Goal: Transaction & Acquisition: Register for event/course

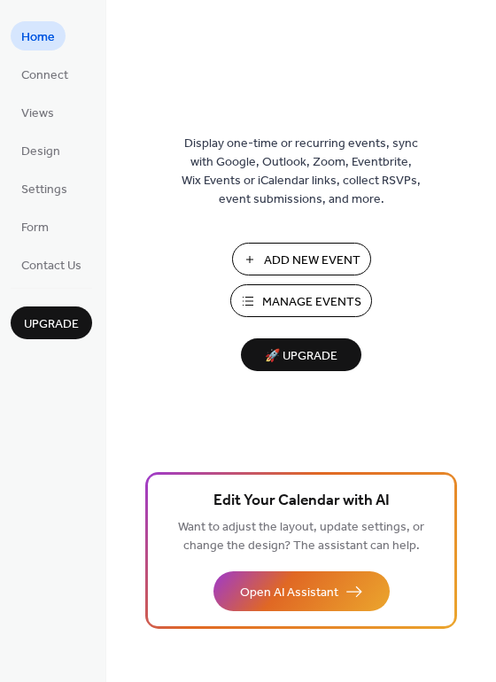
click at [269, 299] on span "Manage Events" at bounding box center [311, 302] width 99 height 19
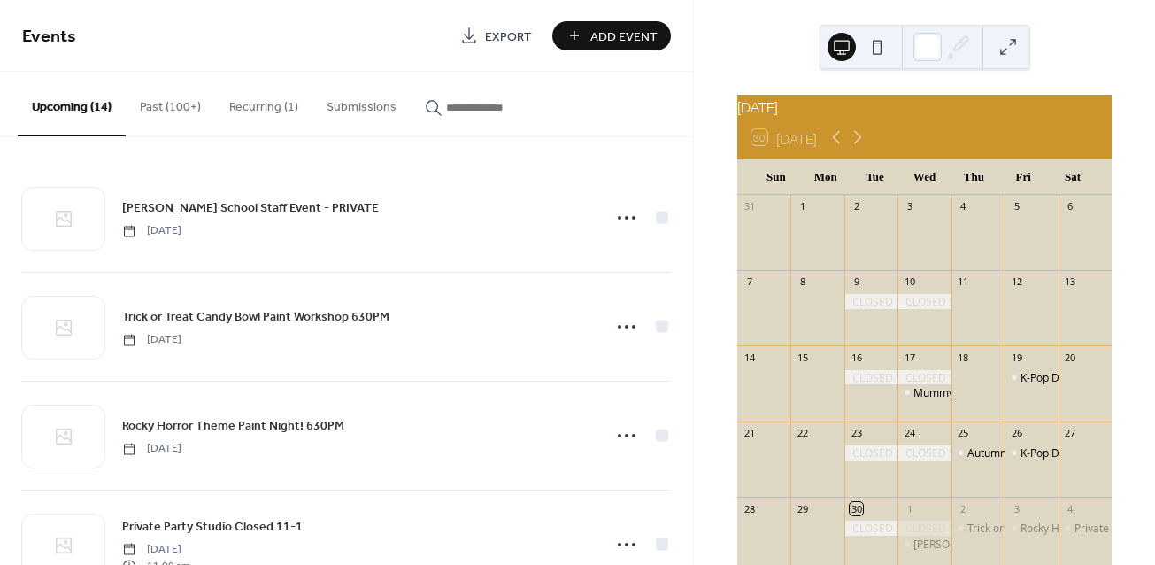
scroll to position [30, 0]
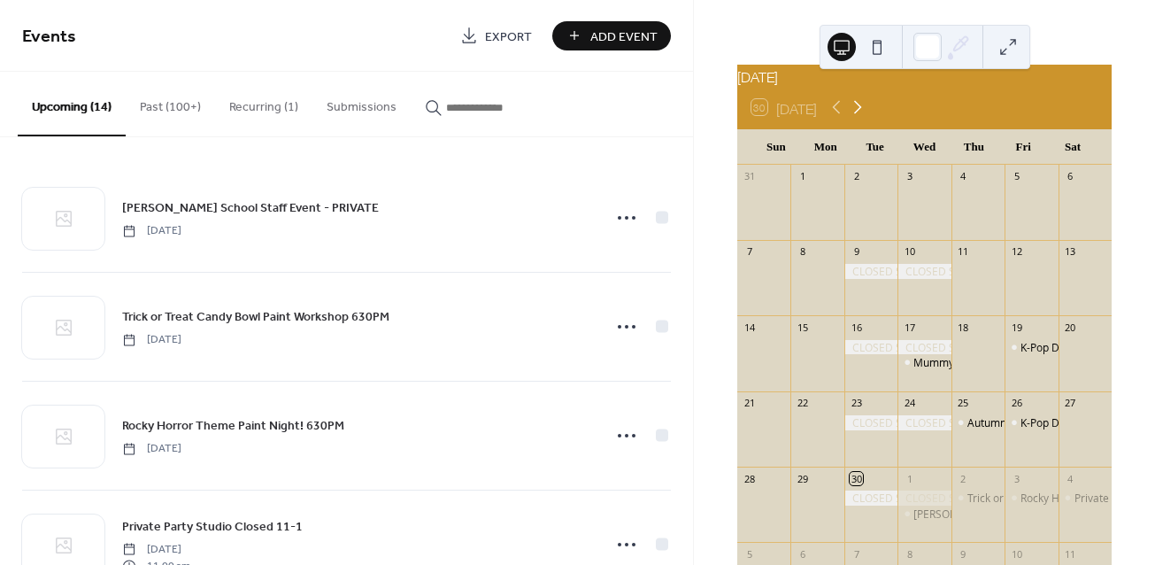
click at [859, 116] on icon at bounding box center [857, 106] width 21 height 21
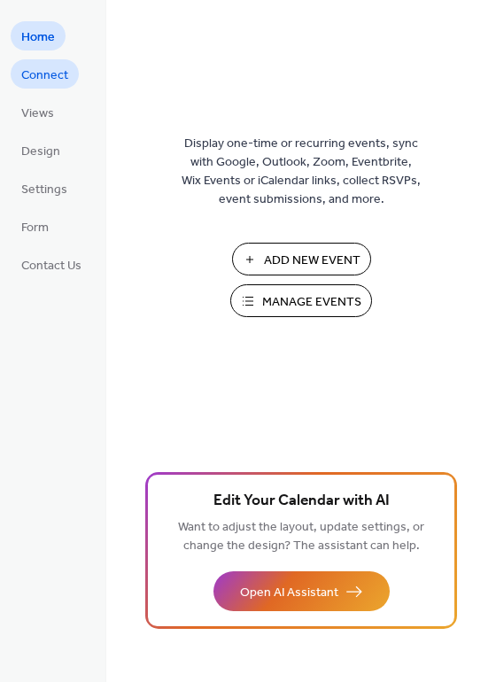
click at [51, 66] on span "Connect" at bounding box center [44, 75] width 47 height 19
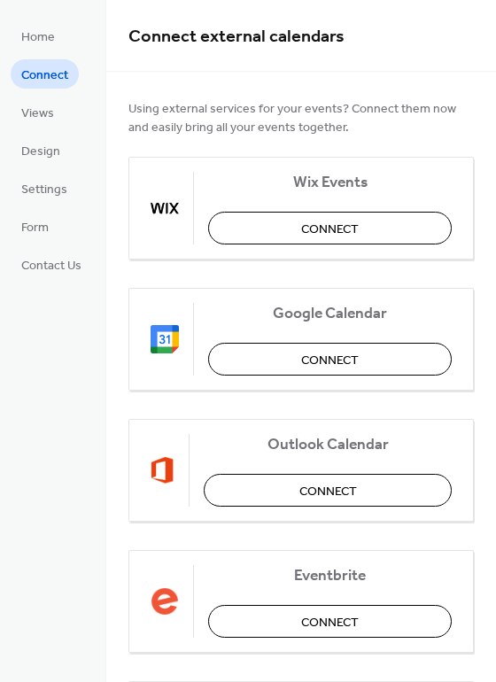
click at [49, 94] on ul "Home Connect Views Design Settings Form Contact Us" at bounding box center [51, 150] width 81 height 258
click at [49, 110] on span "Views" at bounding box center [37, 113] width 33 height 19
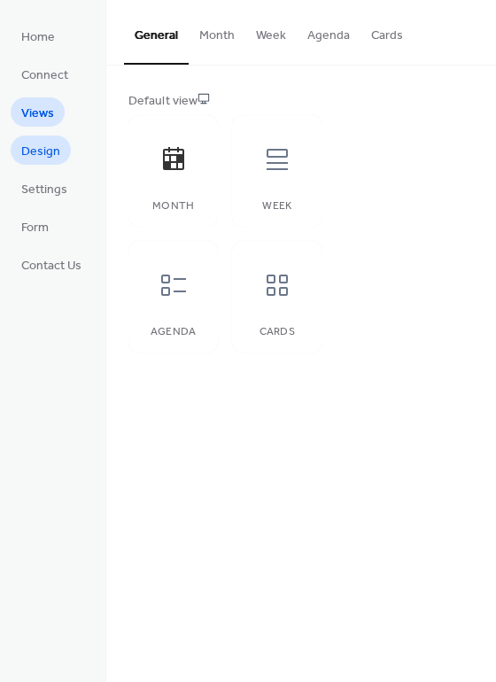
click at [56, 144] on span "Design" at bounding box center [40, 152] width 39 height 19
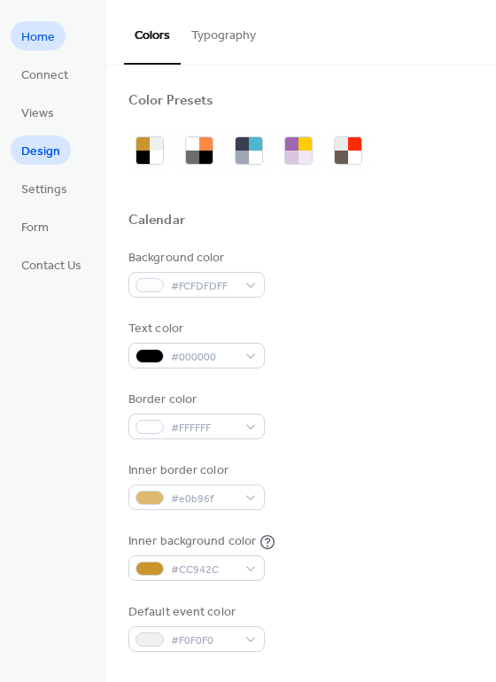
click at [50, 44] on span "Home" at bounding box center [38, 37] width 34 height 19
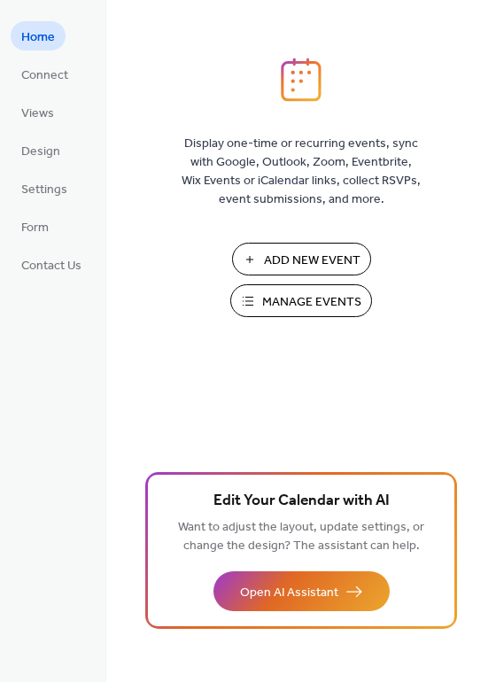
click at [280, 311] on span "Manage Events" at bounding box center [311, 302] width 99 height 19
click at [291, 296] on span "Manage Events" at bounding box center [311, 302] width 99 height 19
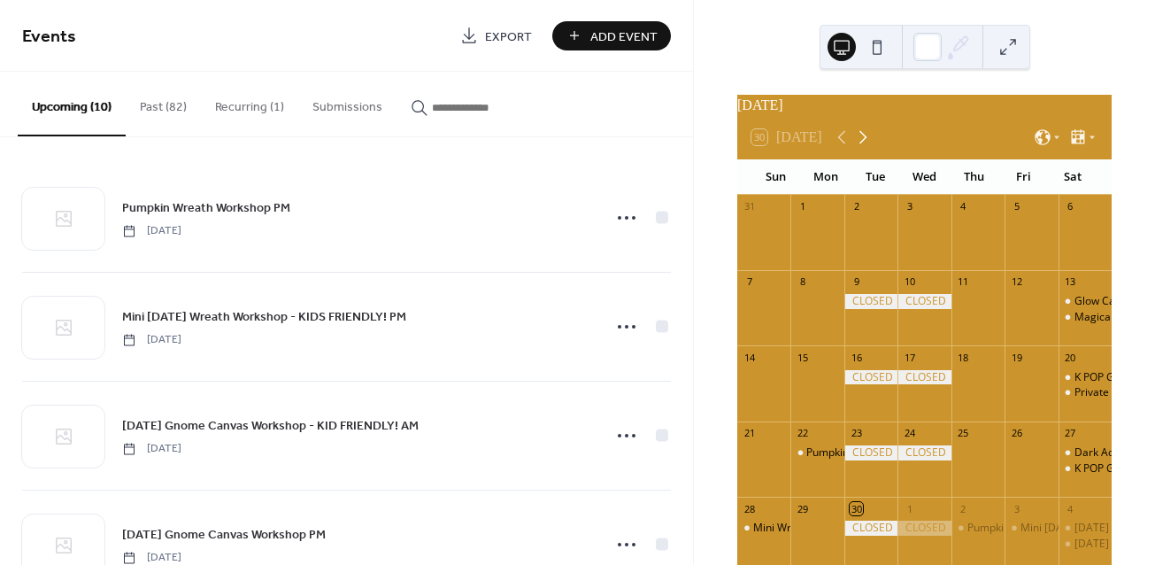
click at [865, 142] on icon at bounding box center [862, 137] width 21 height 21
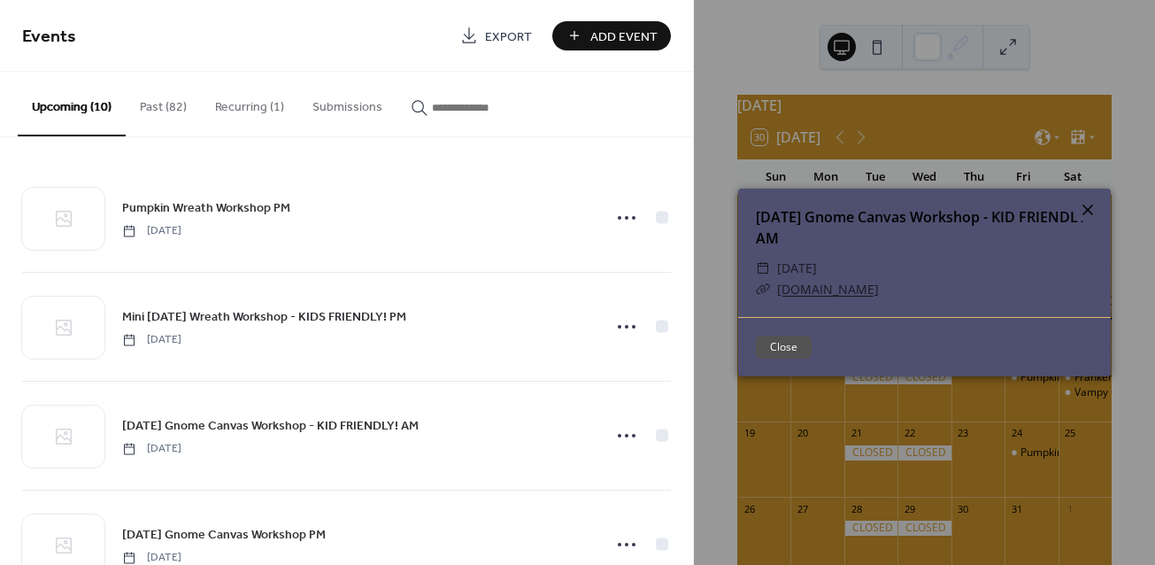
click at [1089, 209] on icon at bounding box center [1087, 209] width 11 height 11
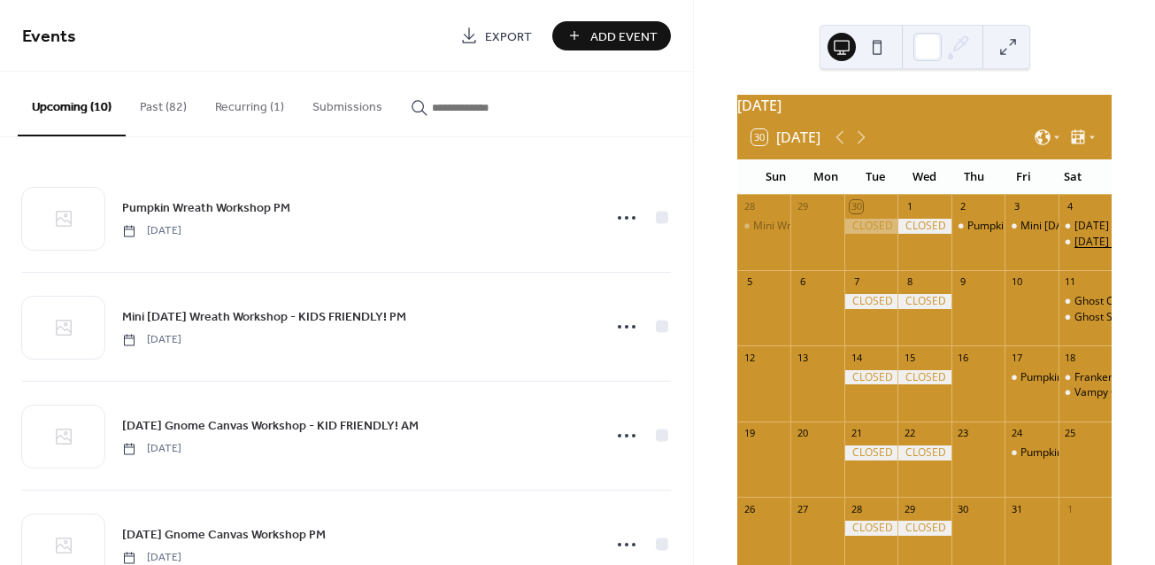
click at [1075, 250] on div "Halloween Gnome Canvas Workshop PM" at bounding box center [1166, 242] width 183 height 15
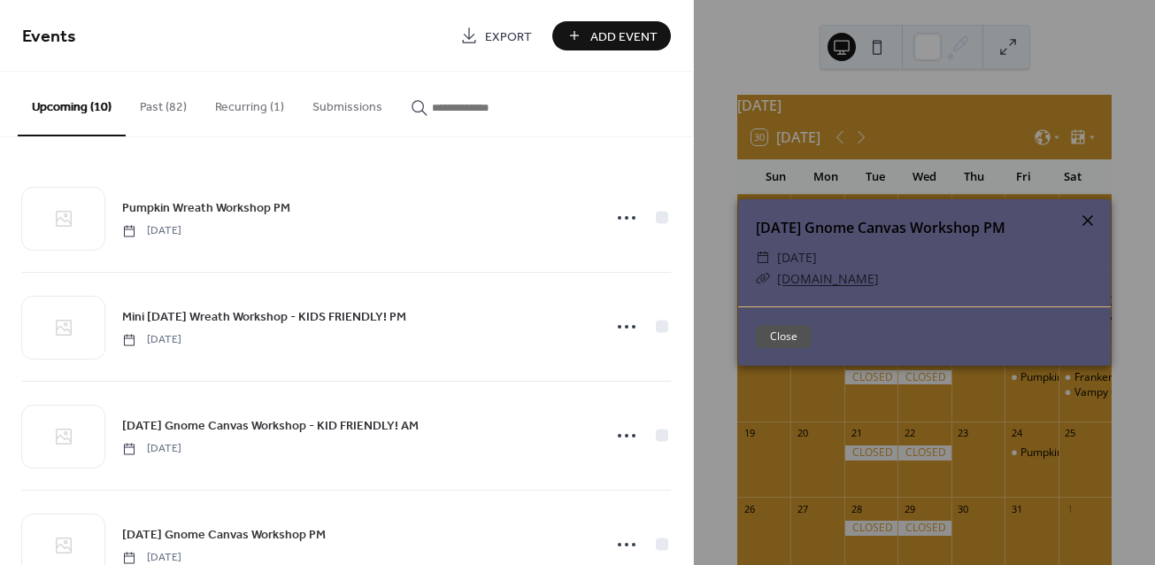
click at [1082, 216] on icon at bounding box center [1087, 220] width 21 height 21
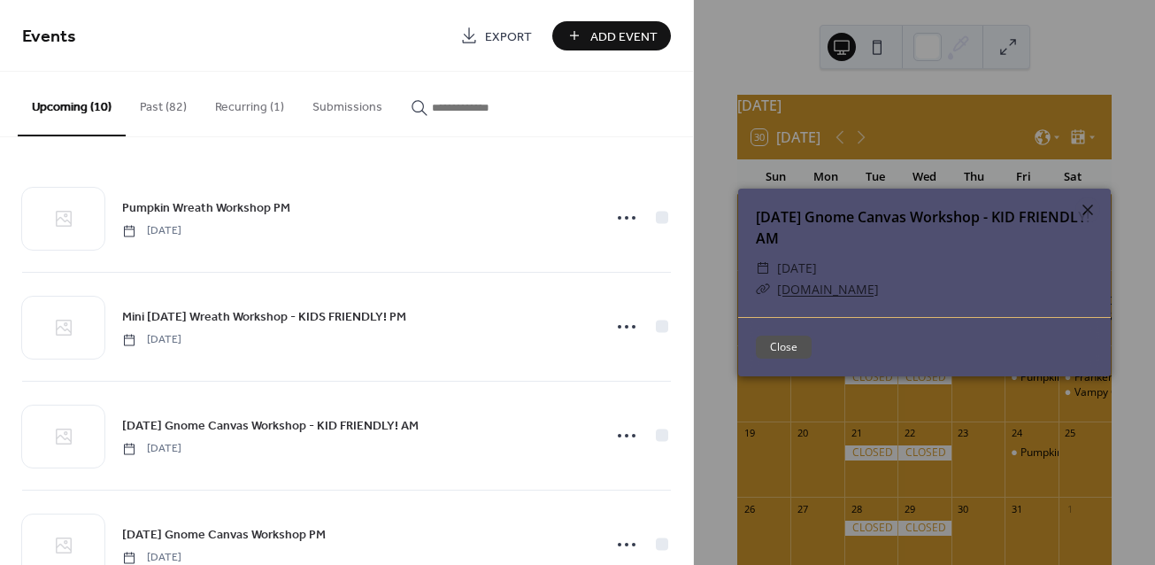
click at [797, 287] on link "linktr.ee" at bounding box center [828, 289] width 102 height 17
click at [769, 347] on button "Close" at bounding box center [784, 346] width 56 height 23
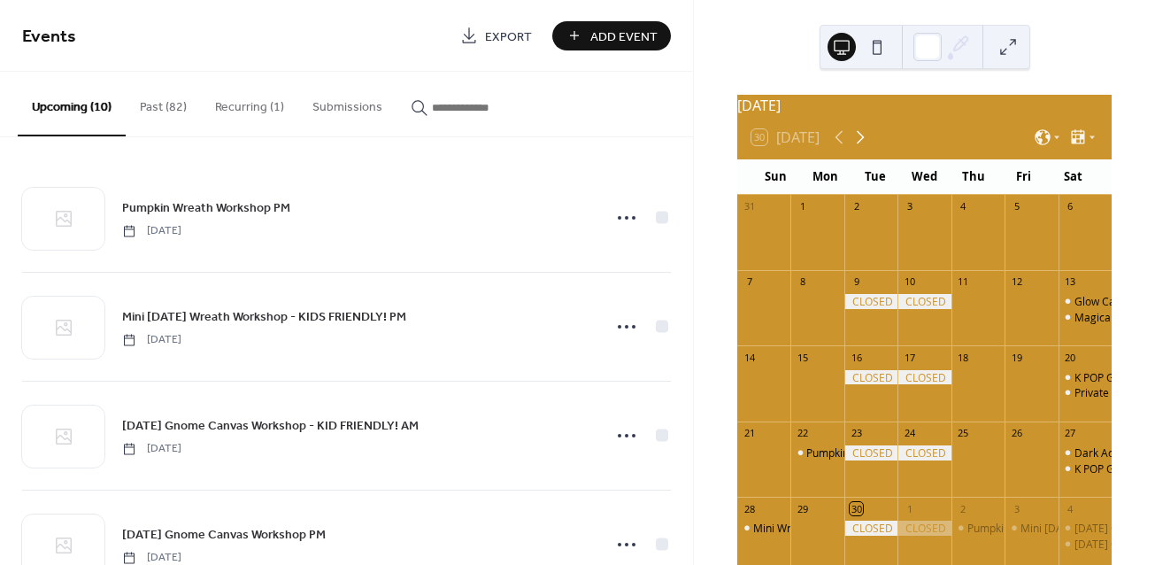
click at [867, 145] on icon at bounding box center [860, 137] width 21 height 21
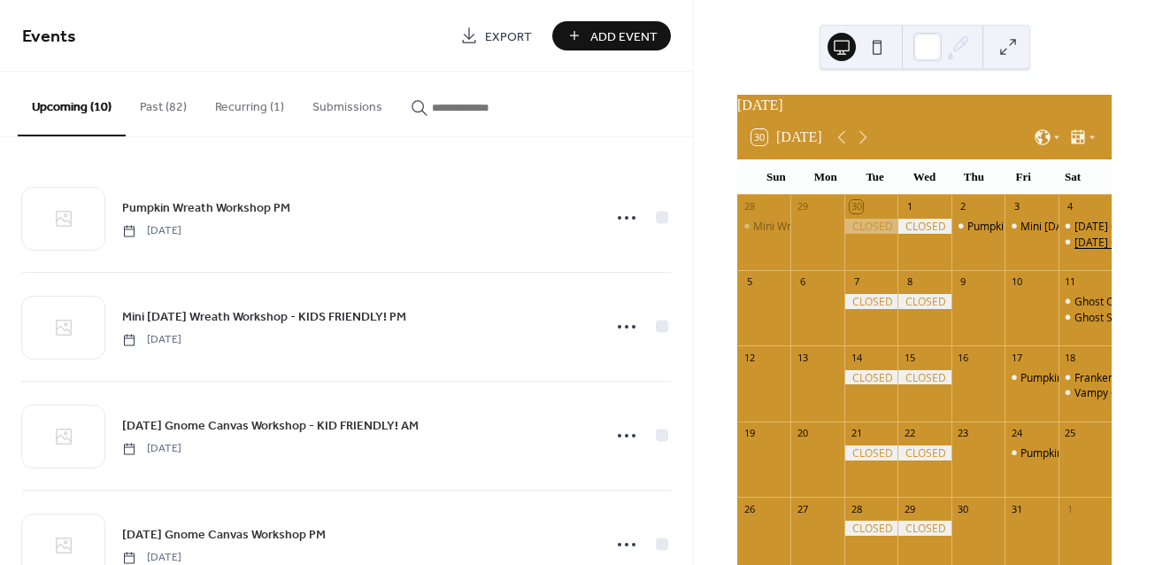
click at [1078, 250] on div "[DATE] Gnome Canvas Workshop PM" at bounding box center [1166, 242] width 182 height 15
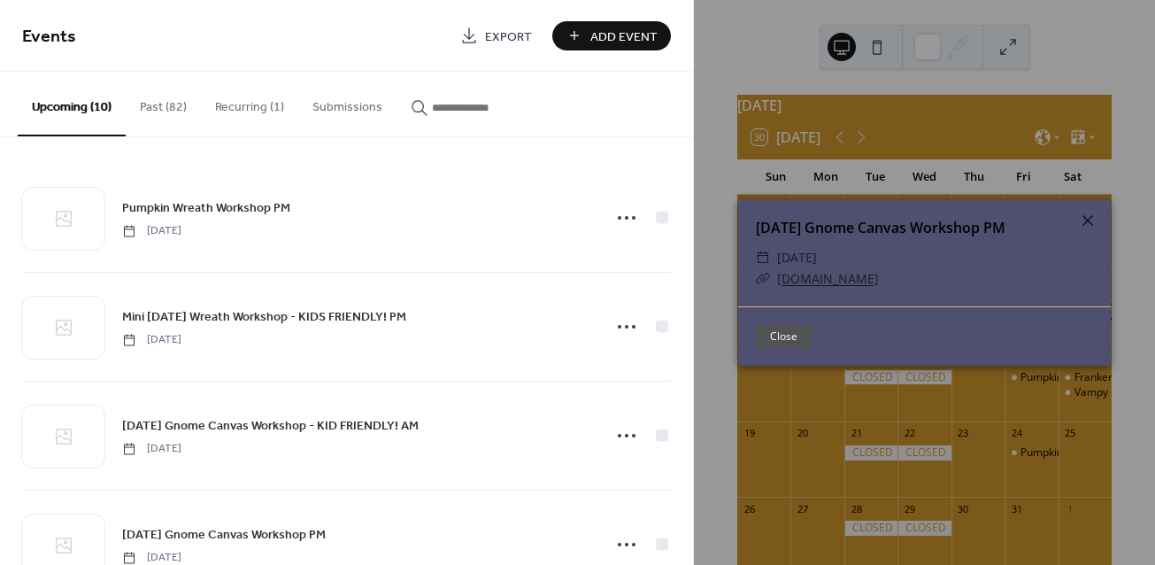
click at [780, 332] on button "Close" at bounding box center [784, 336] width 56 height 23
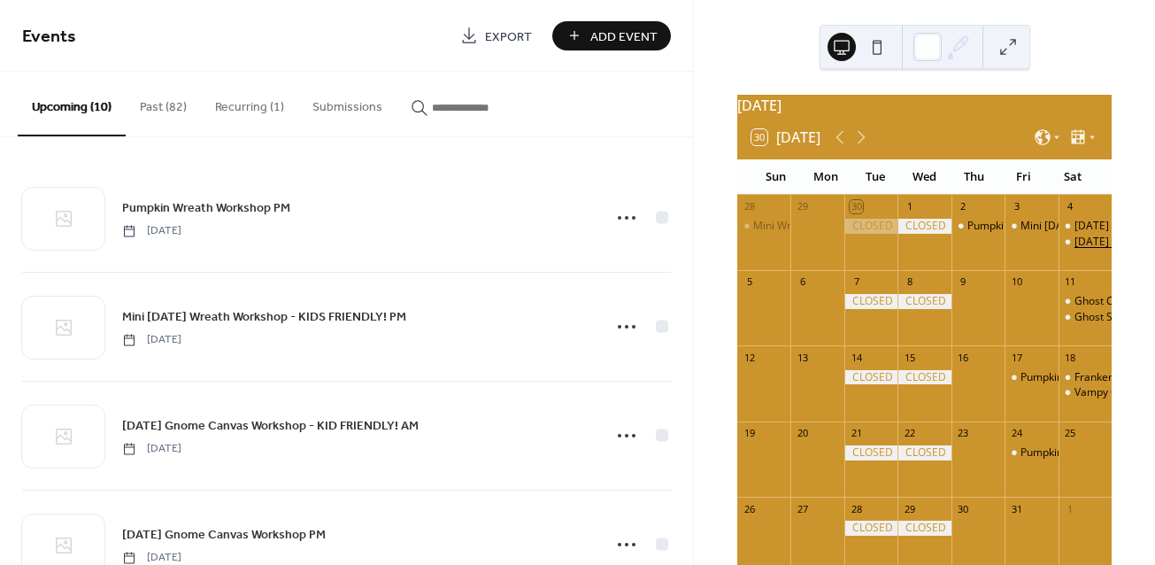
click at [1075, 248] on div "Halloween Gnome Canvas Workshop PM" at bounding box center [1166, 242] width 183 height 15
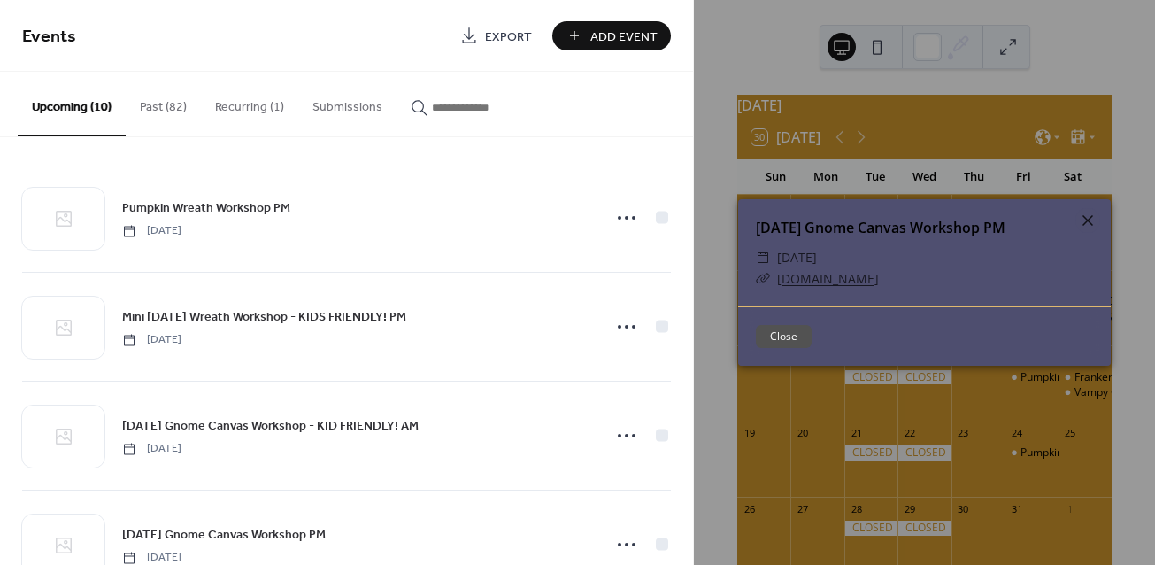
click at [807, 276] on link "linktr.ee" at bounding box center [828, 278] width 102 height 17
click at [1087, 216] on icon at bounding box center [1087, 220] width 21 height 21
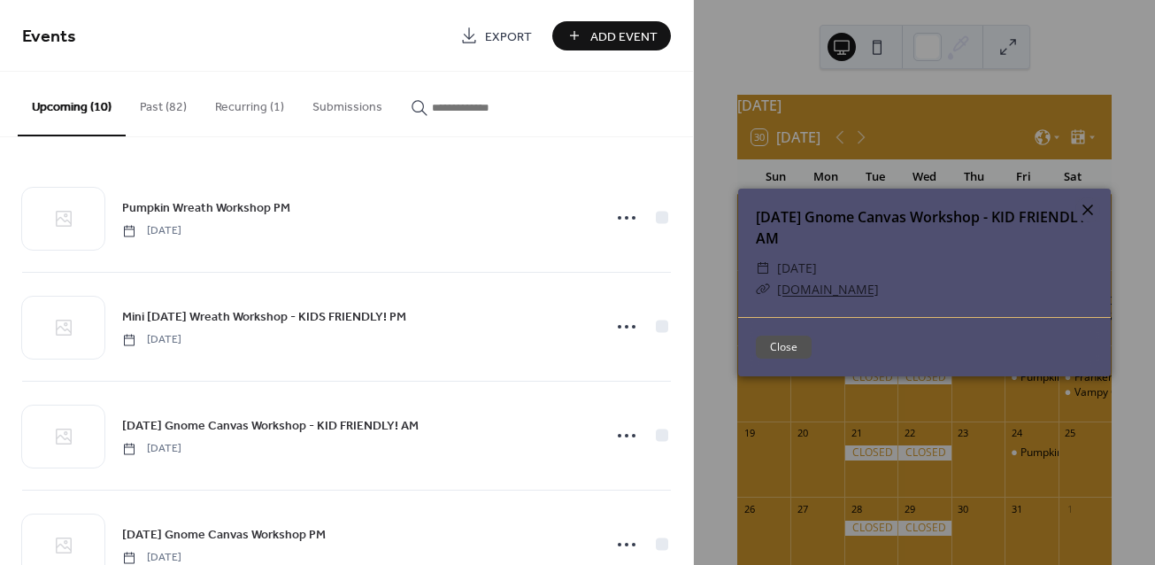
click at [1088, 202] on icon at bounding box center [1087, 209] width 21 height 21
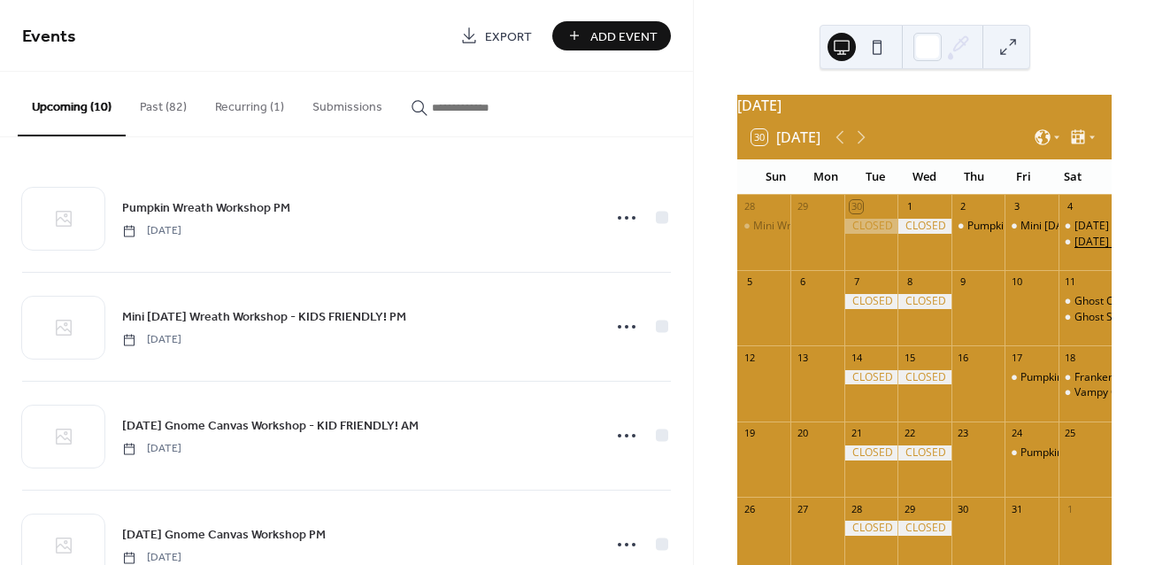
click at [1077, 249] on div "Halloween Gnome Canvas Workshop PM" at bounding box center [1166, 242] width 183 height 15
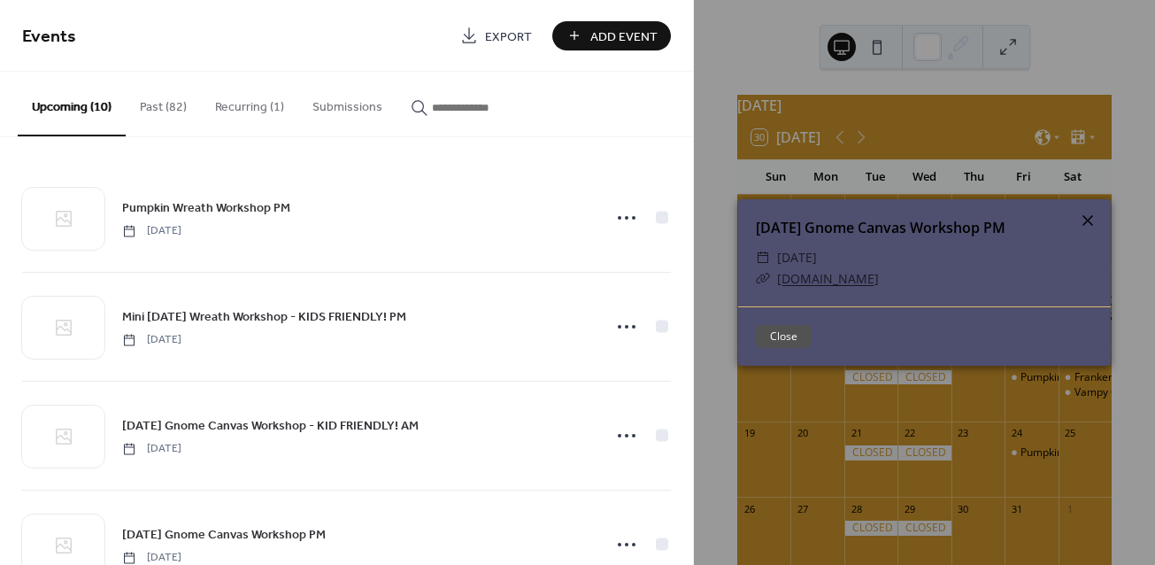
click at [1093, 221] on icon at bounding box center [1087, 220] width 21 height 21
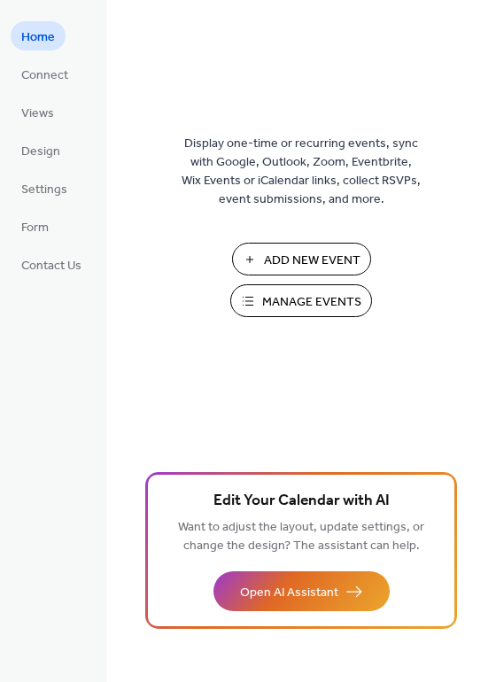
click at [296, 288] on button "Manage Events" at bounding box center [301, 300] width 142 height 33
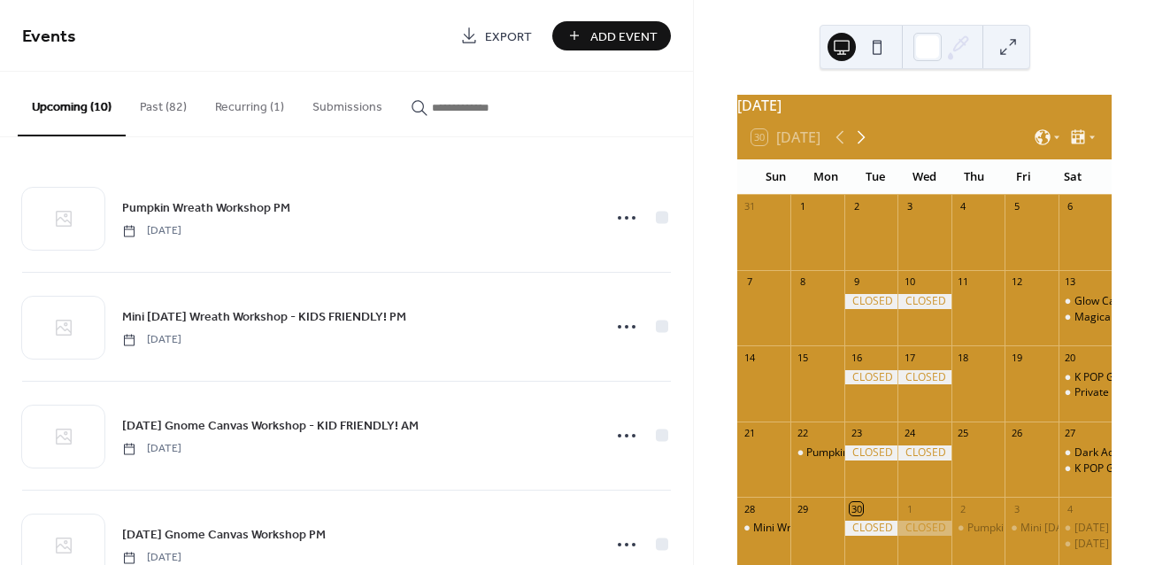
click at [862, 144] on icon at bounding box center [862, 137] width 8 height 13
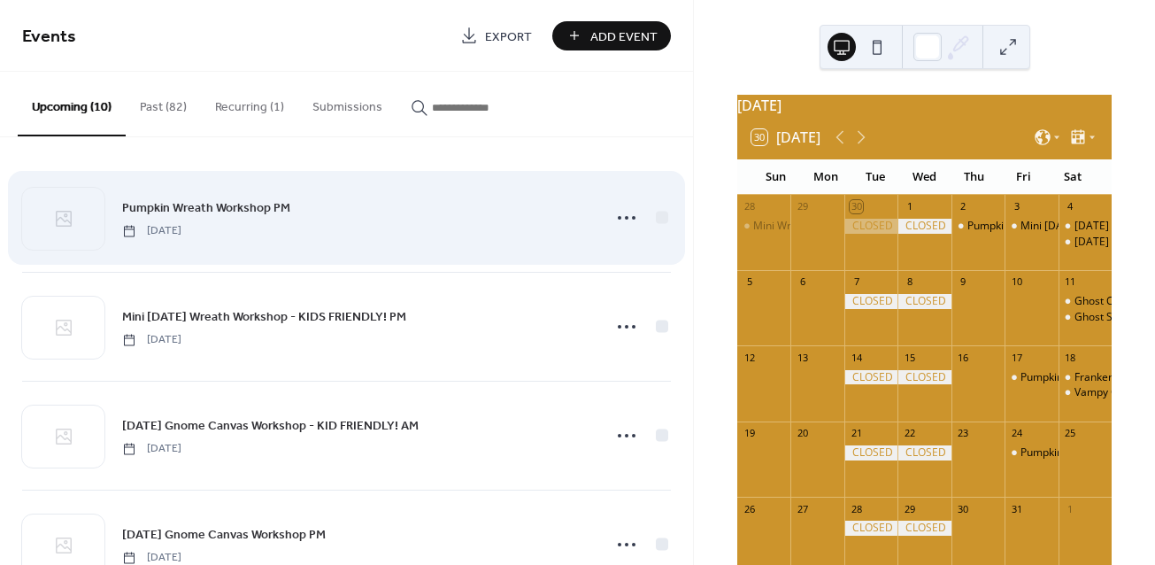
click at [659, 262] on div "Pumpkin Wreath Workshop PM [DATE]" at bounding box center [346, 218] width 649 height 108
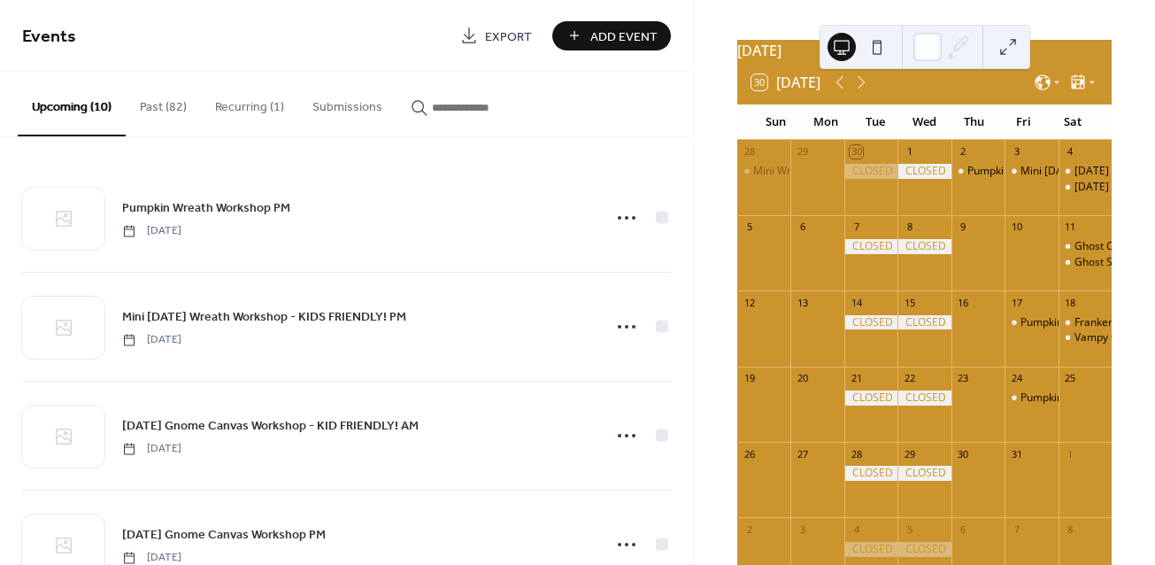
scroll to position [65, 0]
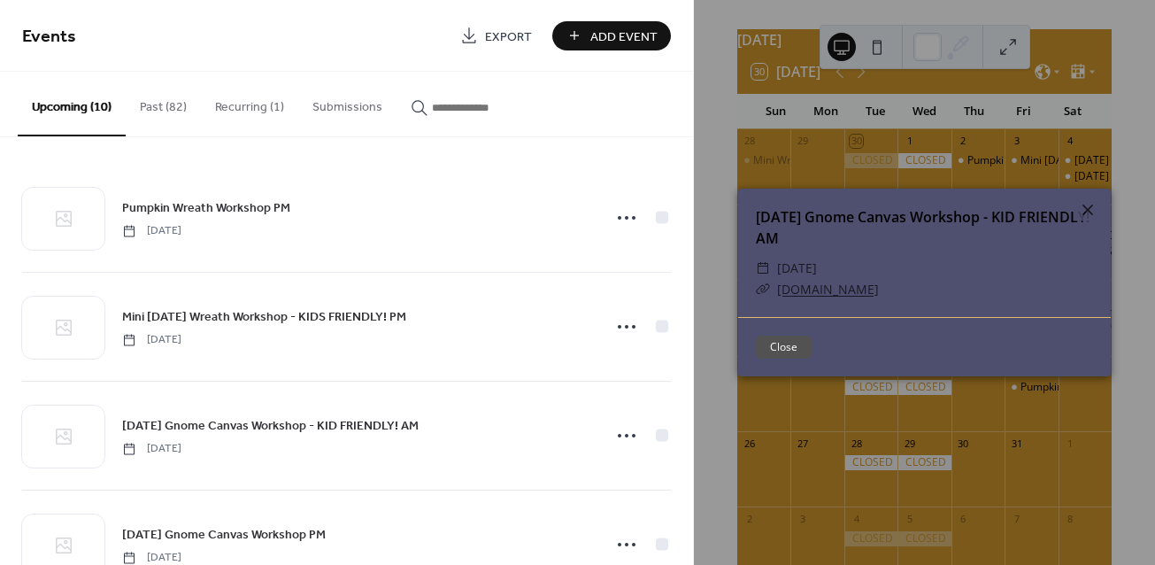
drag, startPoint x: 864, startPoint y: 237, endPoint x: 740, endPoint y: 207, distance: 127.5
click at [740, 207] on div "[DATE] Gnome Canvas Workshop - KID FRIENDLY! AM" at bounding box center [924, 227] width 373 height 42
copy link "[DATE] Gnome Canvas Workshop - KID FRIENDLY! AM"
click at [1087, 210] on icon at bounding box center [1087, 209] width 11 height 11
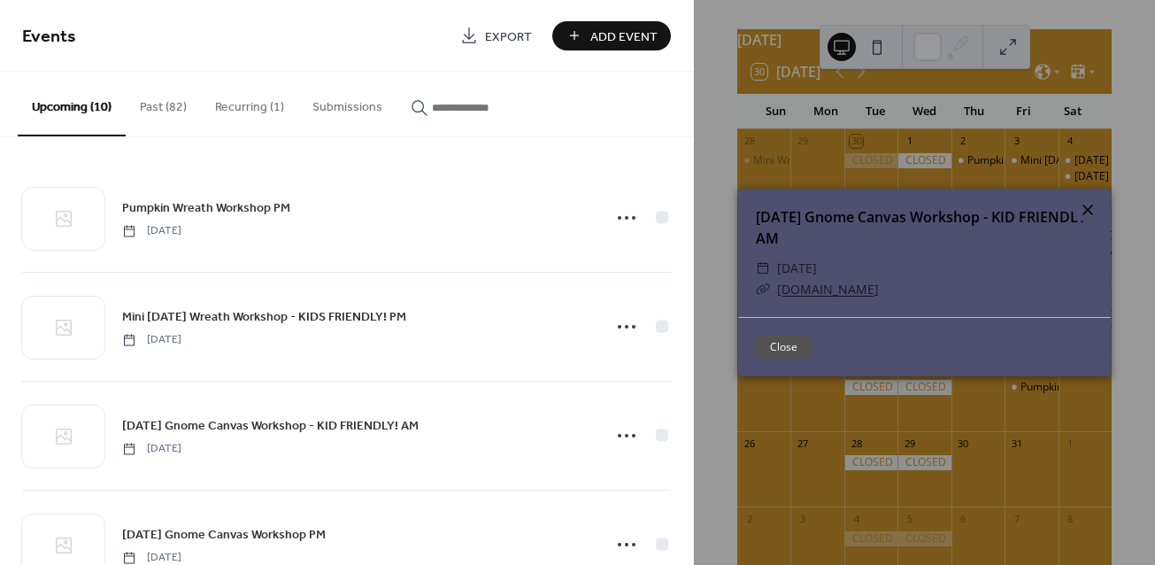
click at [1088, 202] on icon at bounding box center [1087, 209] width 21 height 21
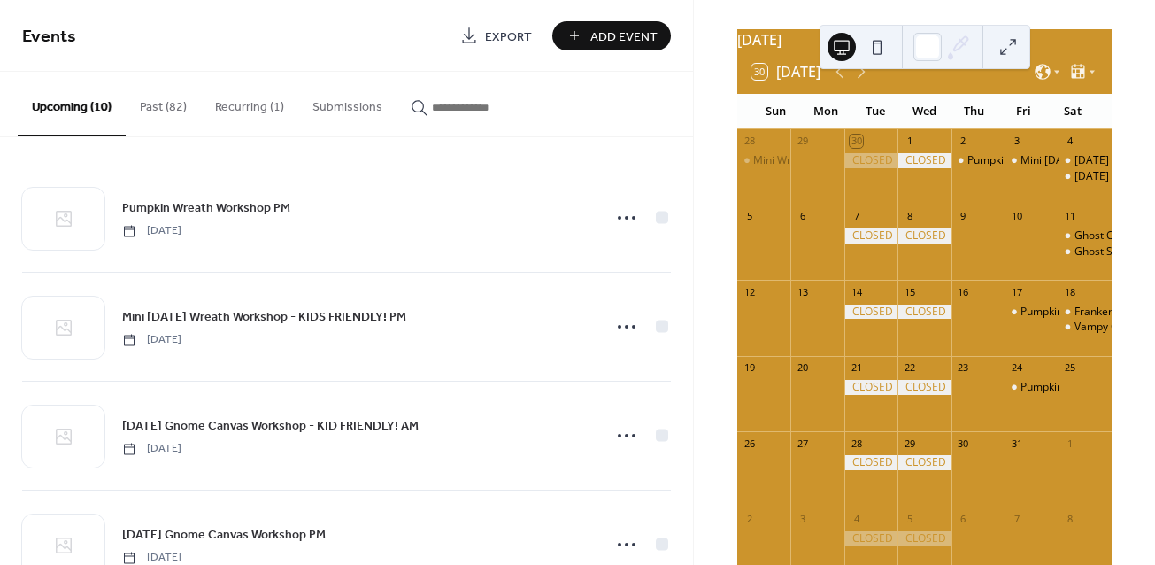
click at [1075, 184] on div "[DATE] Gnome Canvas Workshop PM" at bounding box center [1166, 176] width 183 height 15
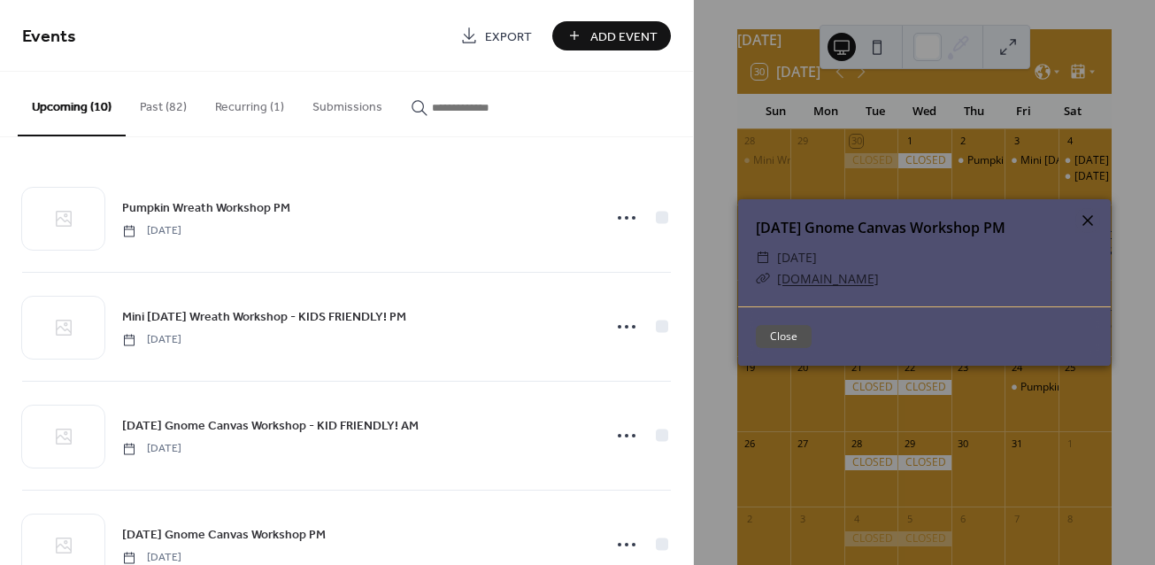
click at [1098, 224] on icon at bounding box center [1087, 220] width 21 height 21
